Goal: Task Accomplishment & Management: Contribute content

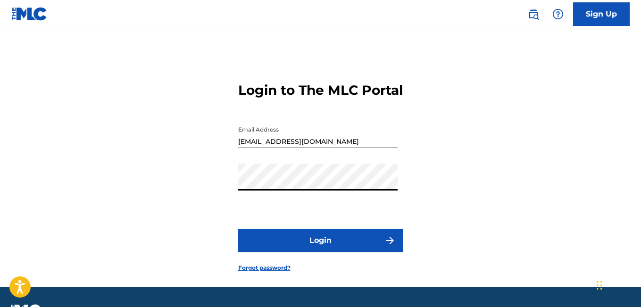
click at [238, 229] on button "Login" at bounding box center [320, 241] width 165 height 24
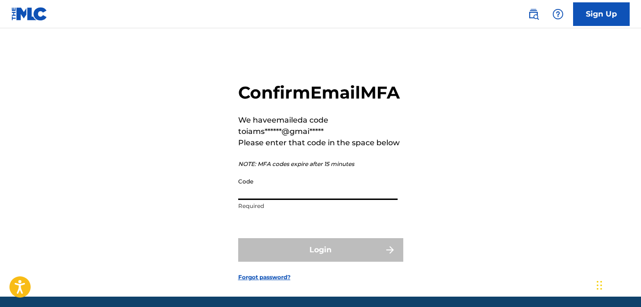
click at [266, 200] on input "Code" at bounding box center [317, 186] width 159 height 27
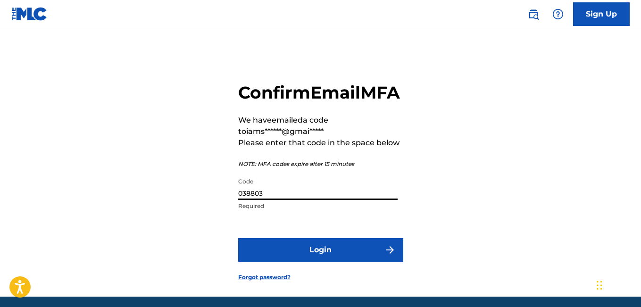
type input "038803"
click at [238, 238] on button "Login" at bounding box center [320, 250] width 165 height 24
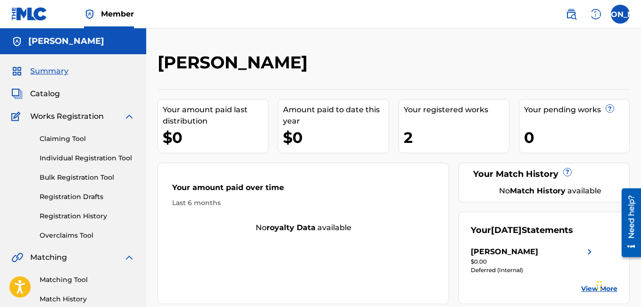
click at [50, 95] on span "Catalog" at bounding box center [45, 93] width 30 height 11
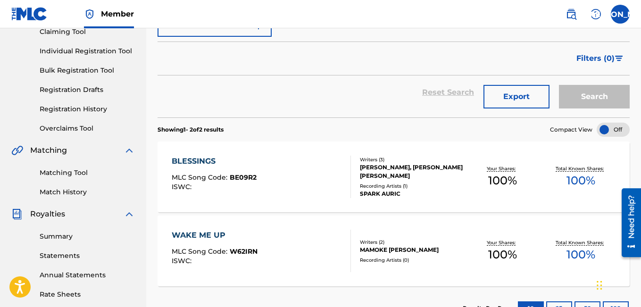
scroll to position [89, 0]
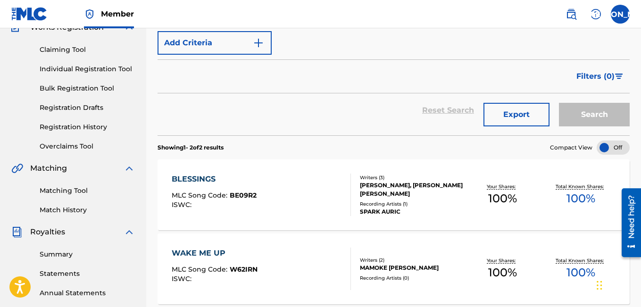
click at [608, 150] on div at bounding box center [612, 147] width 33 height 14
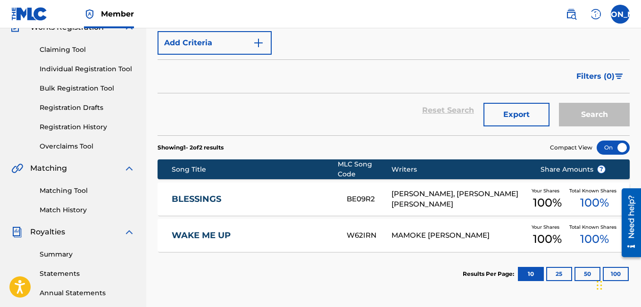
click at [619, 144] on div at bounding box center [612, 147] width 33 height 14
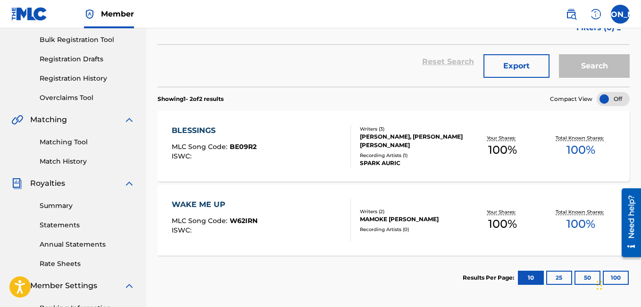
scroll to position [231, 0]
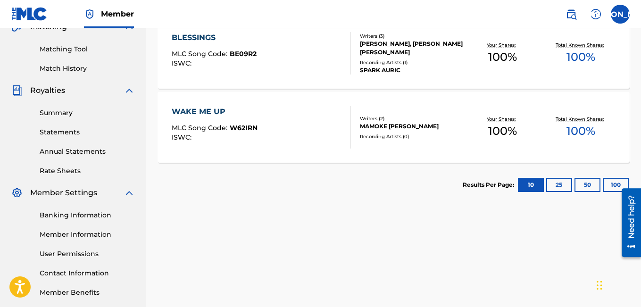
click at [198, 36] on div "BLESSINGS" at bounding box center [214, 37] width 85 height 11
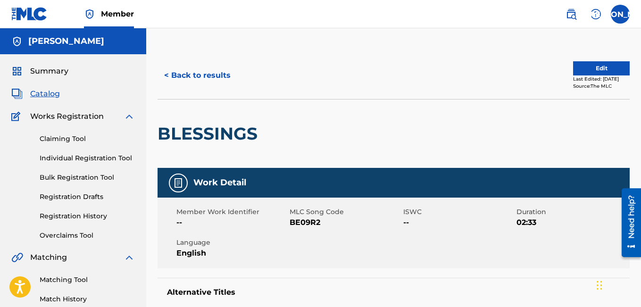
click at [590, 66] on button "Edit" at bounding box center [601, 68] width 57 height 14
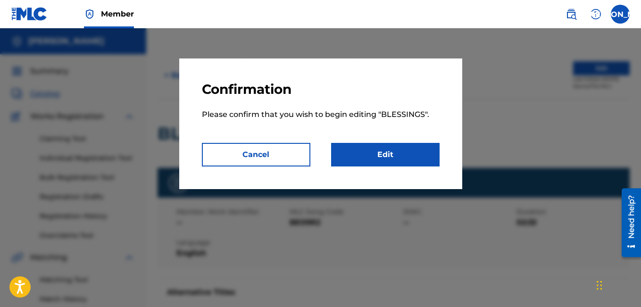
click at [397, 148] on link "Edit" at bounding box center [385, 155] width 108 height 24
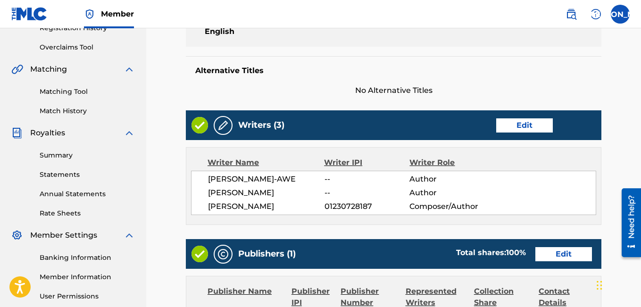
scroll to position [196, 0]
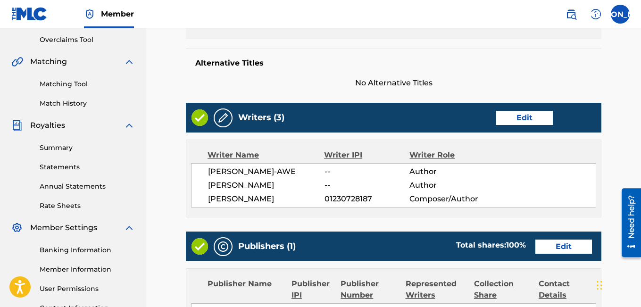
click at [525, 116] on link "Edit" at bounding box center [524, 118] width 57 height 14
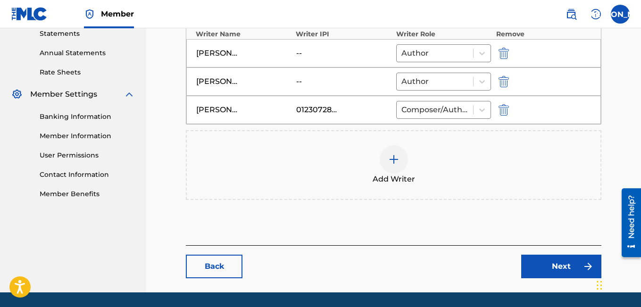
scroll to position [360, 0]
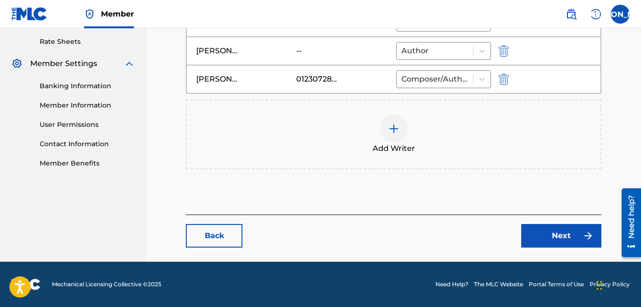
click at [524, 232] on link "Next" at bounding box center [561, 236] width 80 height 24
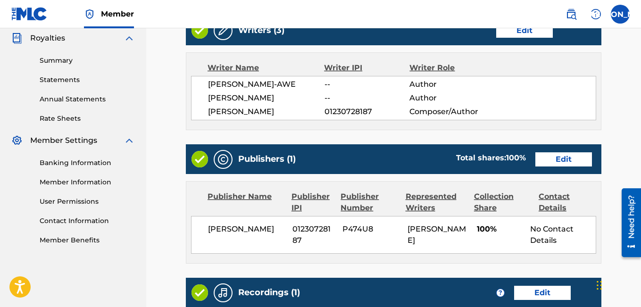
scroll to position [330, 0]
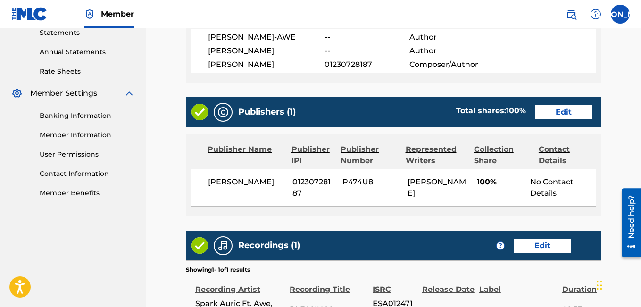
click at [561, 119] on link "Edit" at bounding box center [563, 112] width 57 height 14
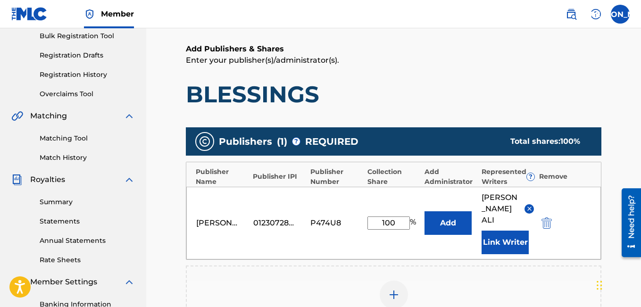
scroll to position [189, 0]
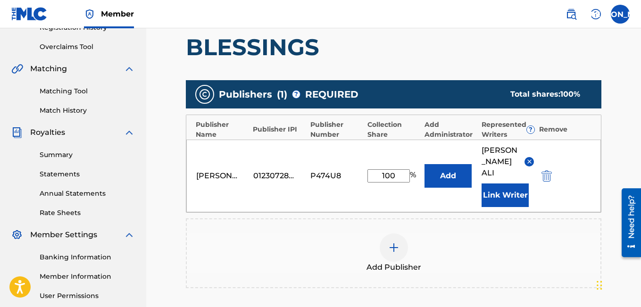
drag, startPoint x: 399, startPoint y: 168, endPoint x: 364, endPoint y: 168, distance: 34.9
click at [364, 168] on div "[PERSON_NAME] 01230728187 P474U8 100 % Add [PERSON_NAME] Writer" at bounding box center [393, 176] width 414 height 73
type input "90"
click at [517, 218] on div "Add Publisher" at bounding box center [393, 253] width 415 height 70
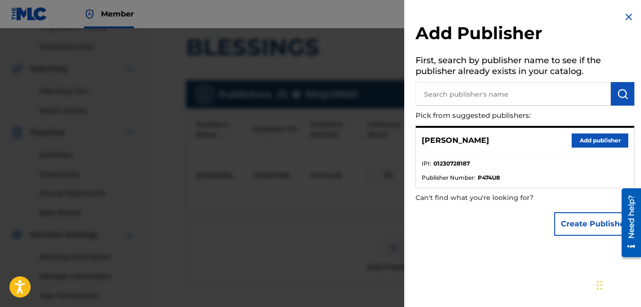
click at [623, 17] on img at bounding box center [628, 16] width 11 height 11
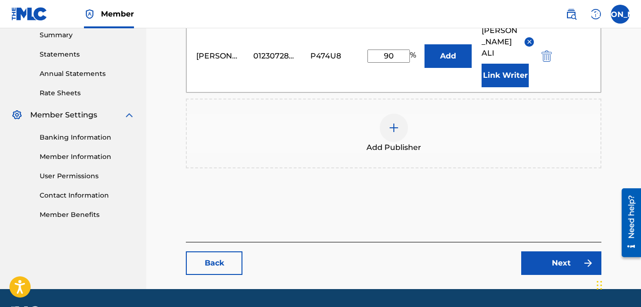
scroll to position [324, 0]
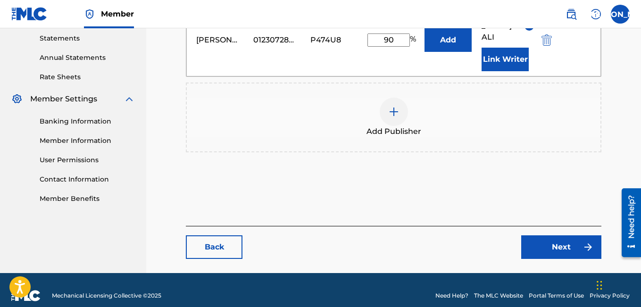
click at [573, 237] on link "Next" at bounding box center [561, 247] width 80 height 24
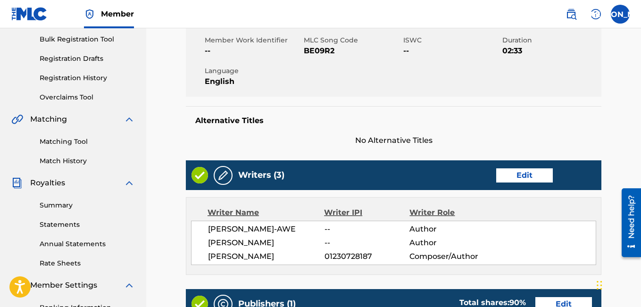
scroll to position [141, 0]
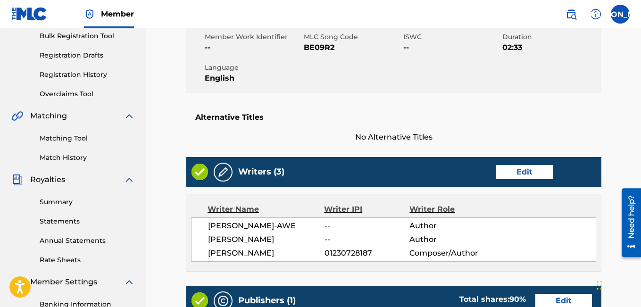
click at [67, 140] on link "Matching Tool" at bounding box center [87, 138] width 95 height 10
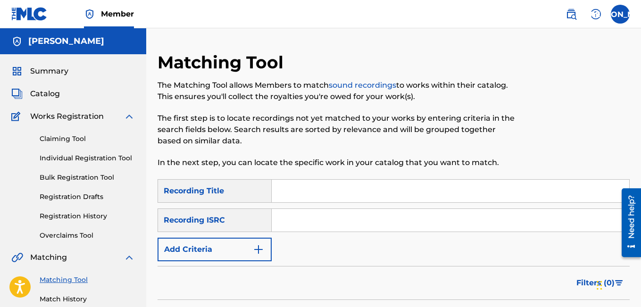
click at [312, 191] on input "Search Form" at bounding box center [450, 191] width 357 height 23
type input "Blessings"
click at [46, 71] on span "Summary" at bounding box center [49, 71] width 38 height 11
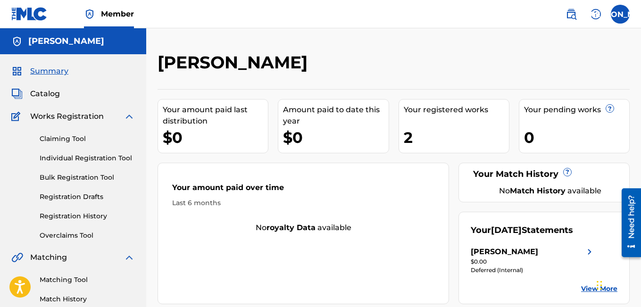
click at [76, 157] on link "Individual Registration Tool" at bounding box center [87, 158] width 95 height 10
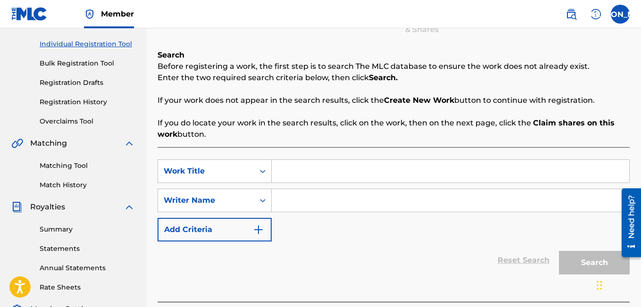
scroll to position [141, 0]
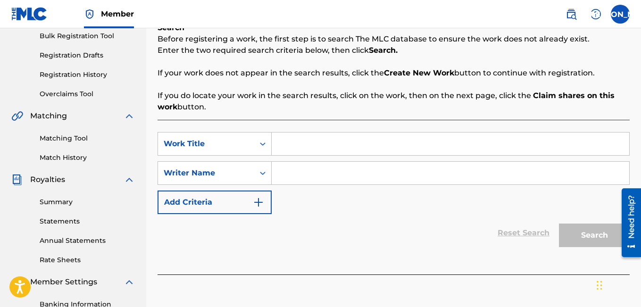
click at [299, 143] on input "Search Form" at bounding box center [450, 143] width 357 height 23
type input "ogologoma"
click at [326, 168] on input "Search Form" at bounding box center [450, 173] width 357 height 23
